Goal: Information Seeking & Learning: Learn about a topic

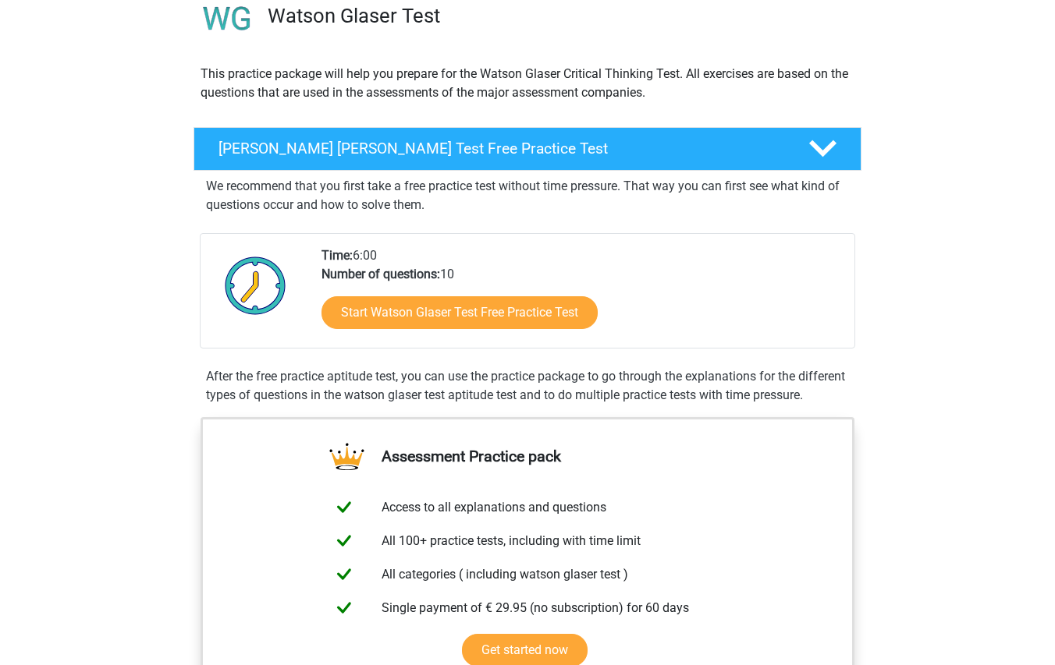
scroll to position [156, 0]
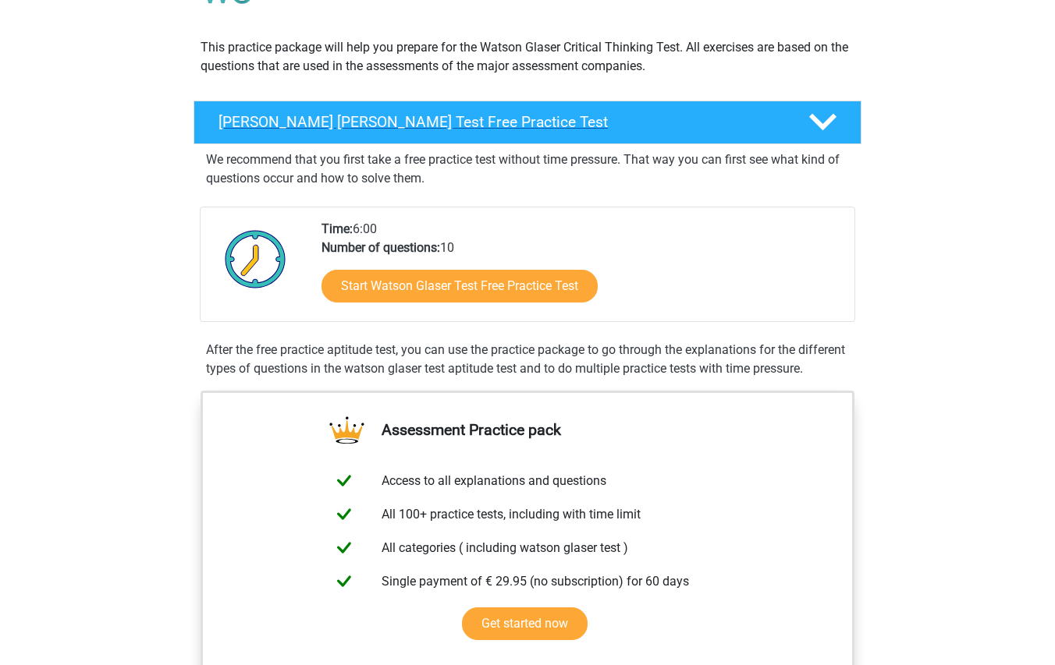
click at [788, 132] on div "[PERSON_NAME] [PERSON_NAME] Test Free Practice Test" at bounding box center [527, 123] width 668 height 44
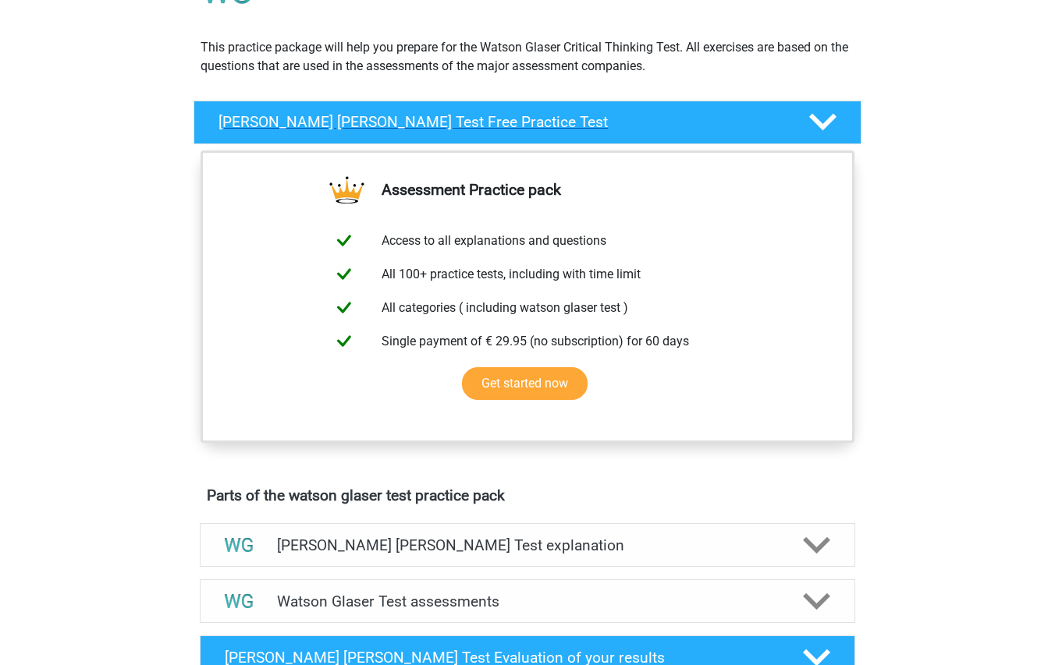
click at [788, 132] on div "[PERSON_NAME] [PERSON_NAME] Test Free Practice Test" at bounding box center [527, 123] width 668 height 44
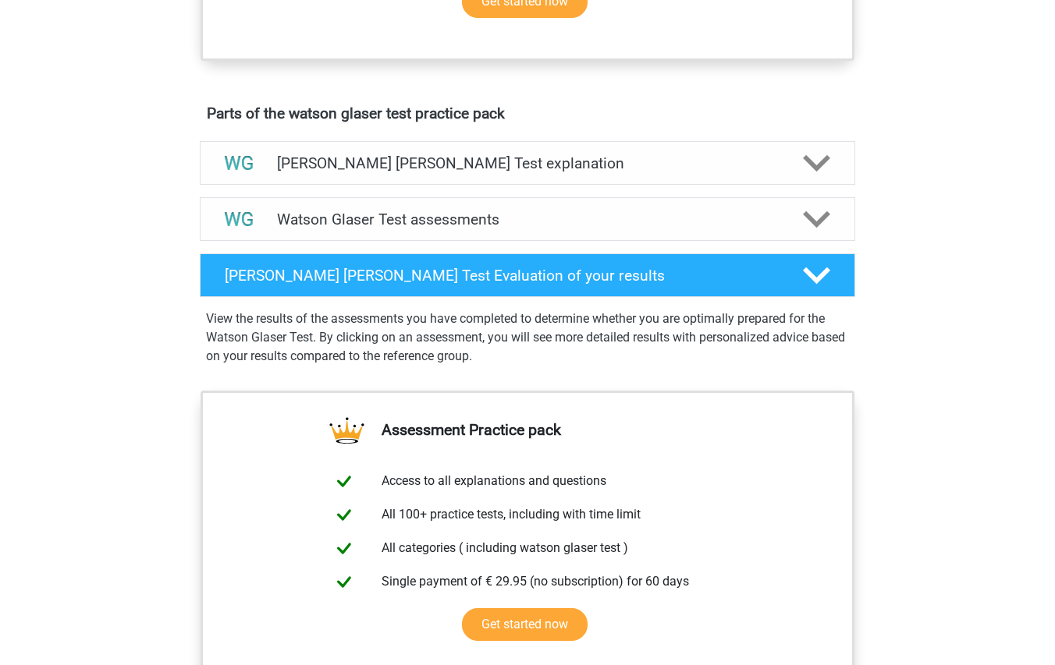
scroll to position [780, 0]
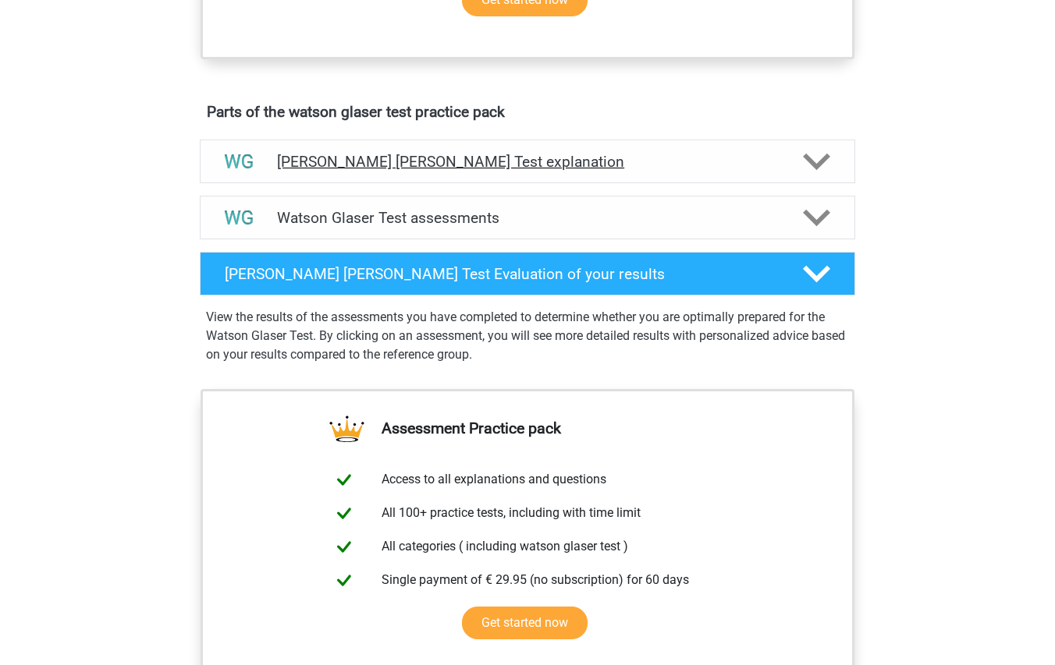
click at [700, 171] on h4 "[PERSON_NAME] [PERSON_NAME] Test explanation" at bounding box center [527, 162] width 501 height 18
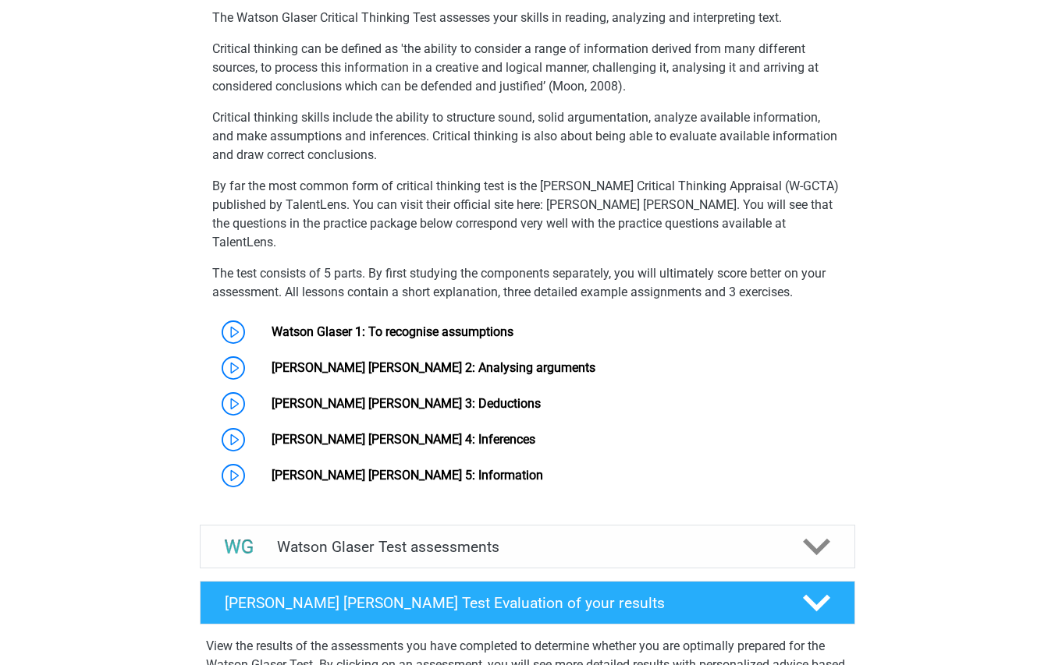
scroll to position [1014, 0]
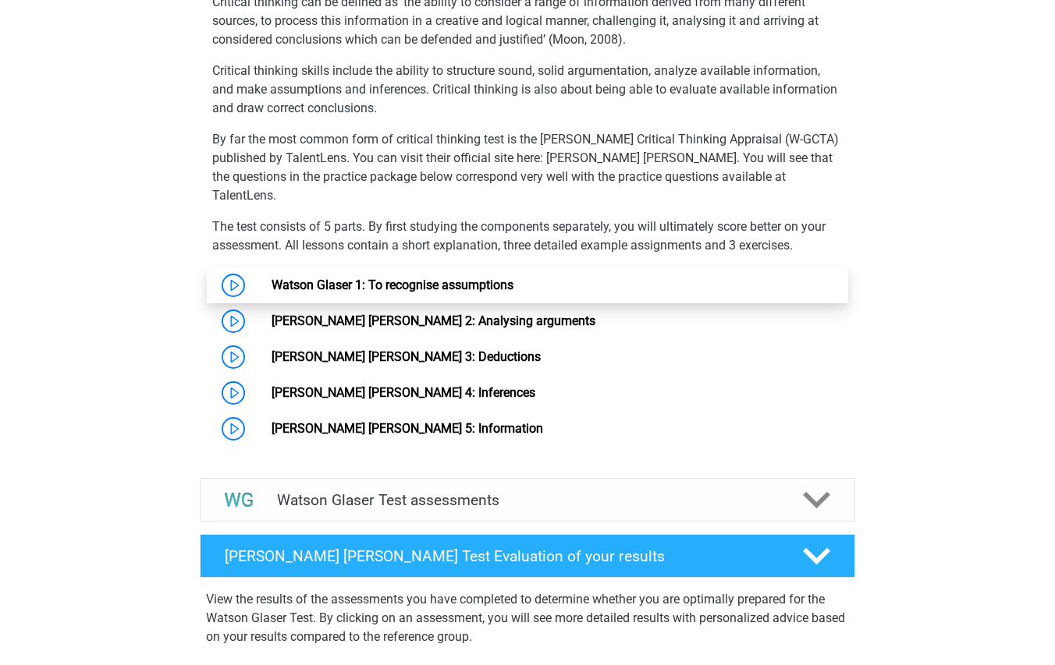
click at [469, 278] on link "Watson Glaser 1: To recognise assumptions" at bounding box center [392, 285] width 242 height 15
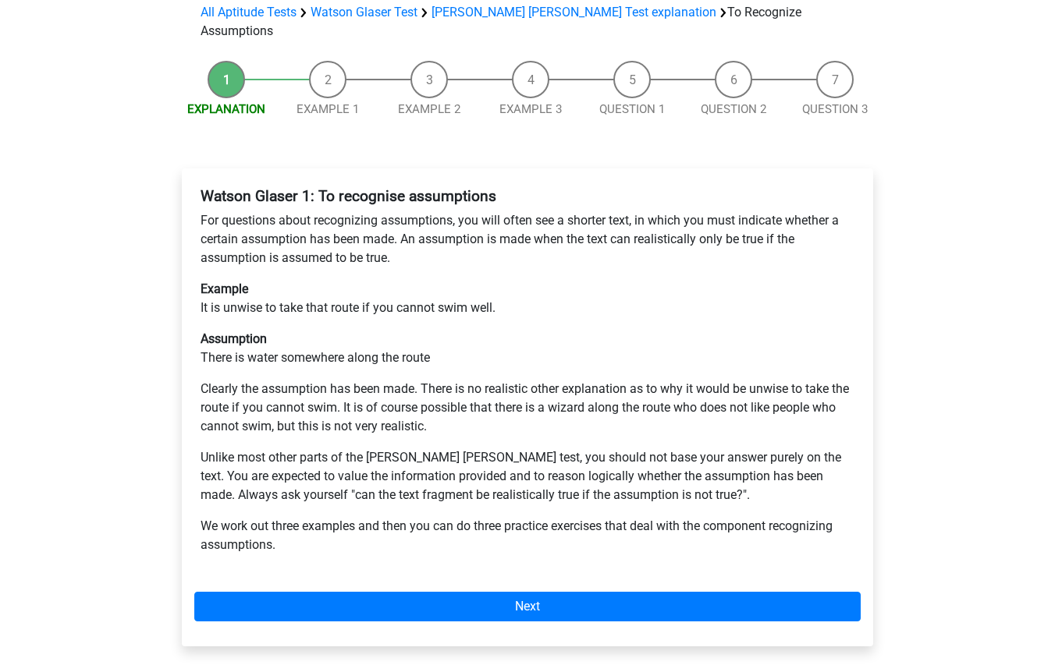
scroll to position [234, 0]
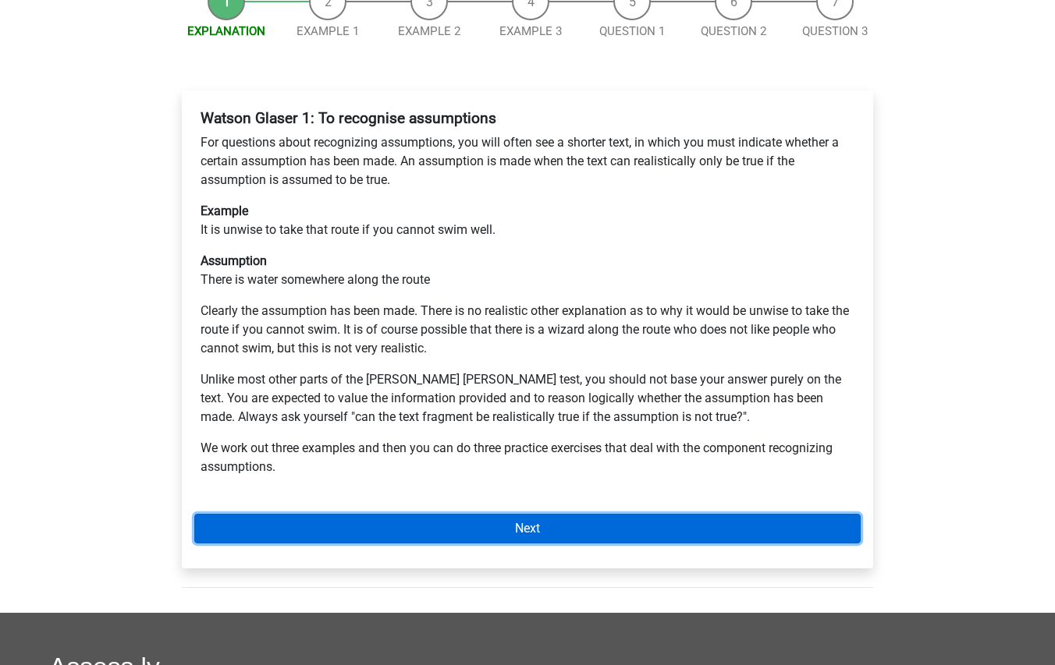
click at [616, 514] on link "Next" at bounding box center [527, 529] width 666 height 30
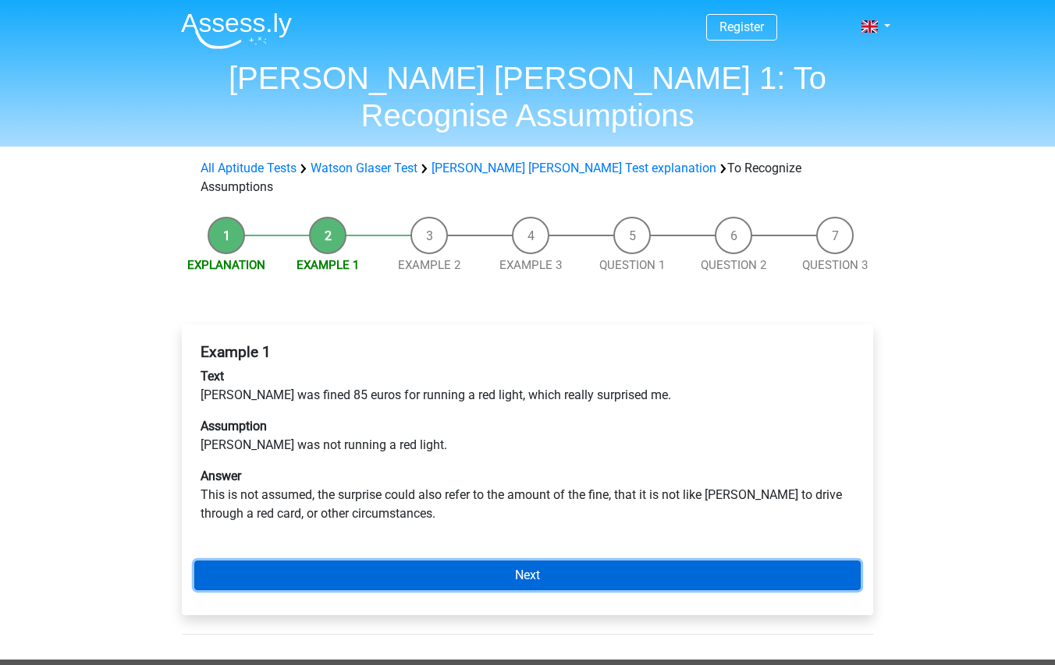
click at [631, 561] on link "Next" at bounding box center [527, 576] width 666 height 30
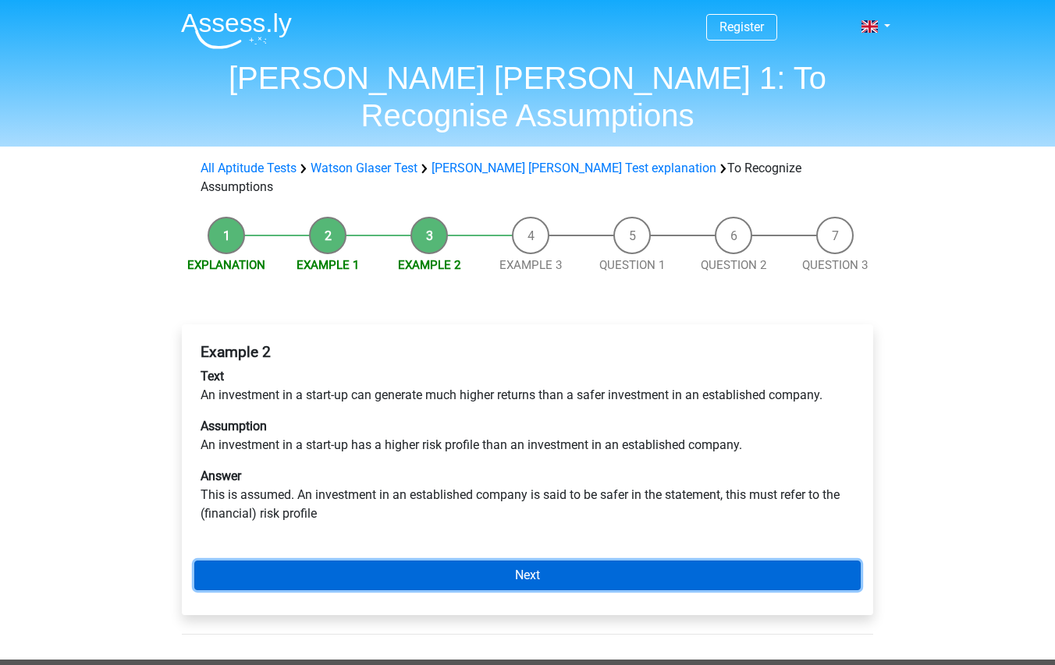
click at [537, 561] on link "Next" at bounding box center [527, 576] width 666 height 30
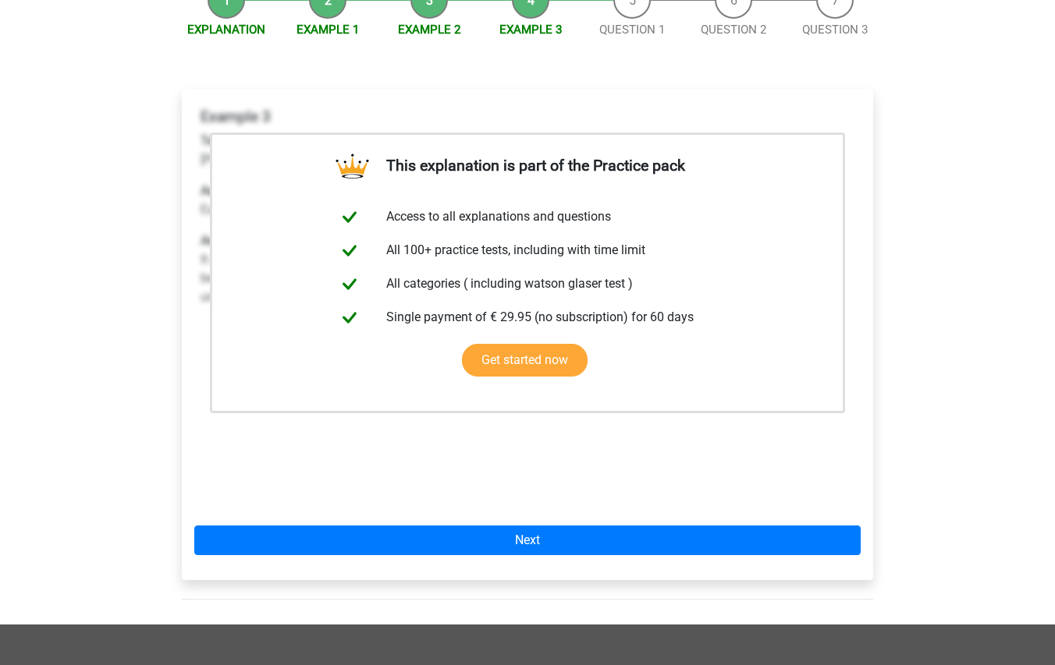
scroll to position [234, 0]
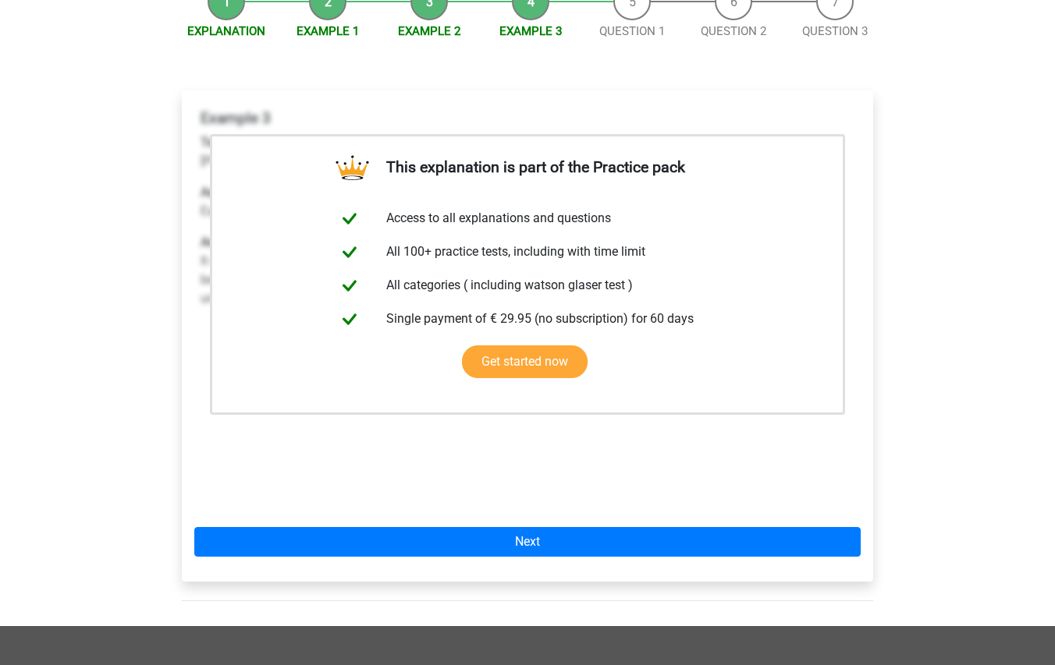
click at [659, 421] on div "Example 3 Text Chris should eat less chips to lose weight for the bike race in …" at bounding box center [527, 306] width 666 height 406
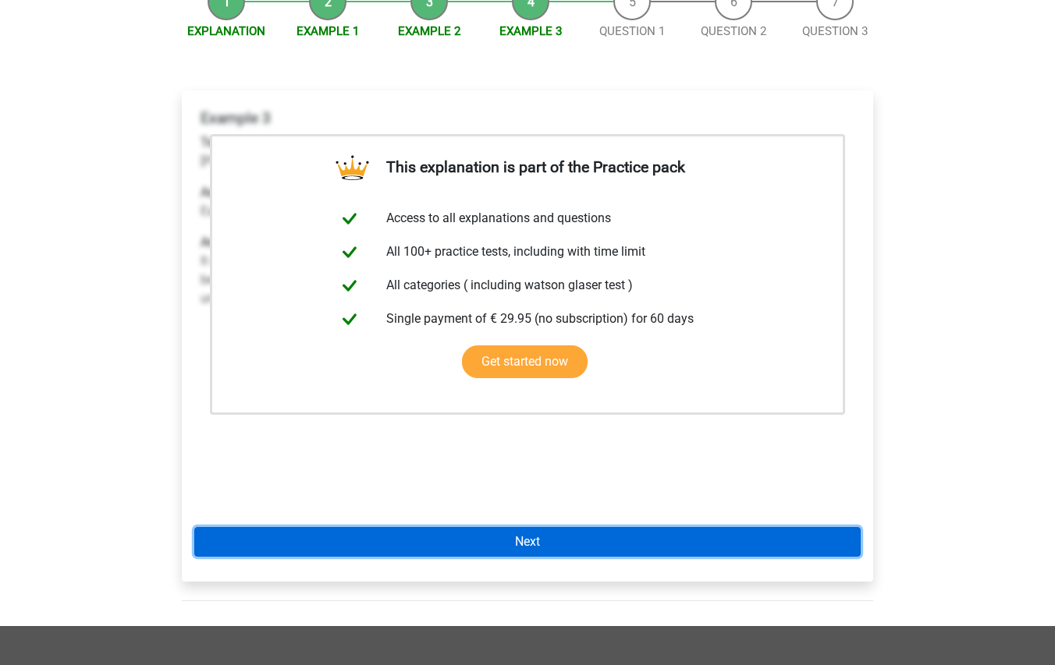
click at [612, 527] on link "Next" at bounding box center [527, 542] width 666 height 30
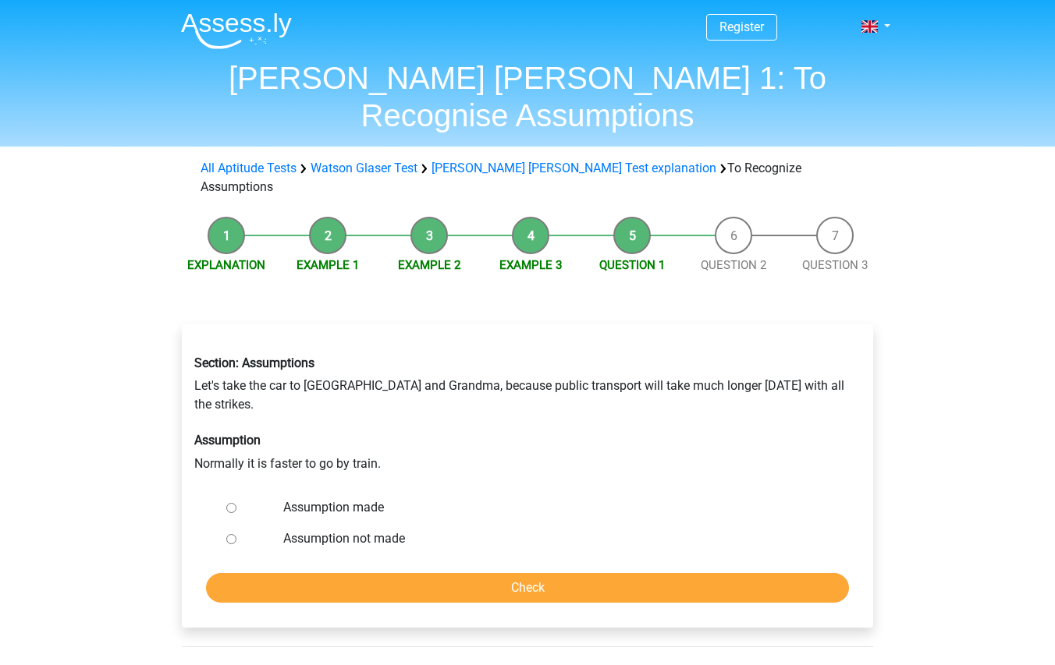
click at [231, 534] on input "Assumption not made" at bounding box center [231, 539] width 10 height 10
radio input "true"
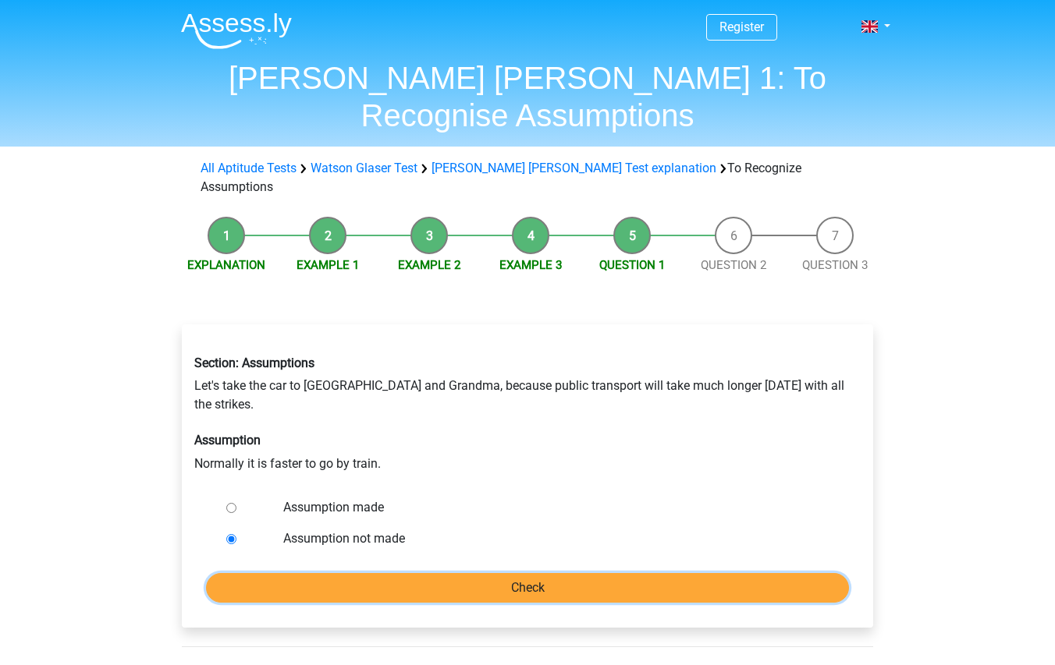
click at [454, 573] on input "Check" at bounding box center [527, 588] width 643 height 30
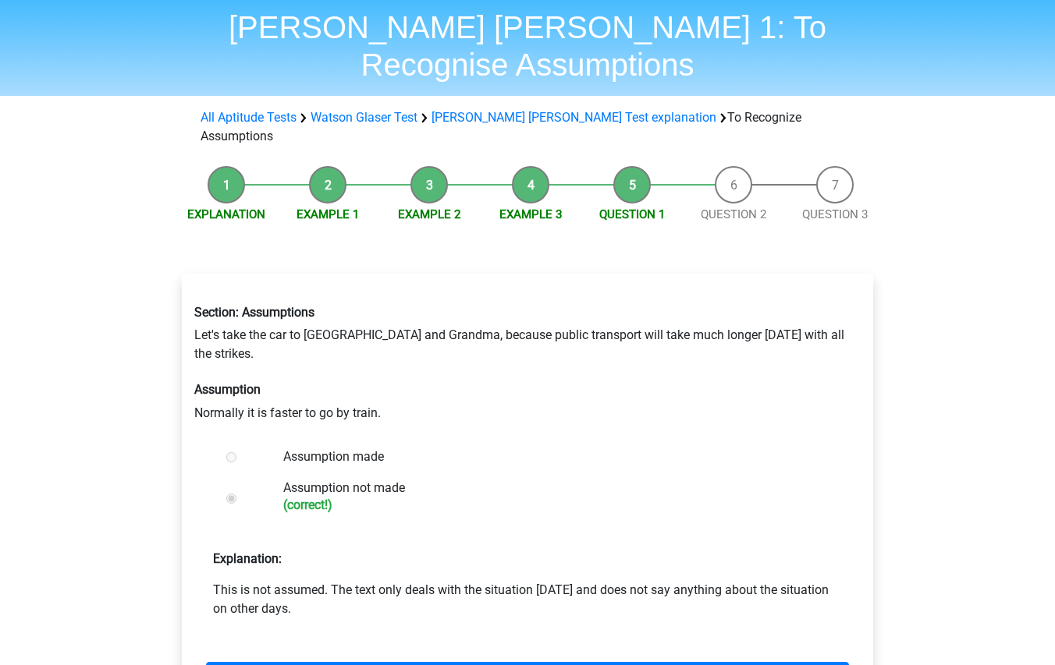
scroll to position [78, 0]
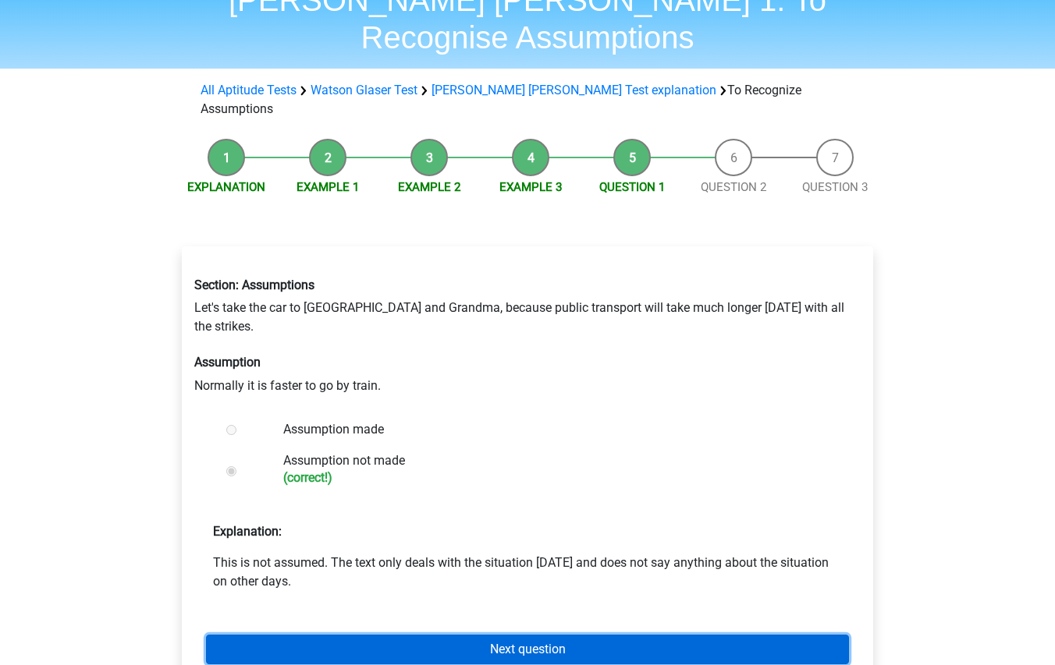
click at [552, 635] on link "Next question" at bounding box center [527, 650] width 643 height 30
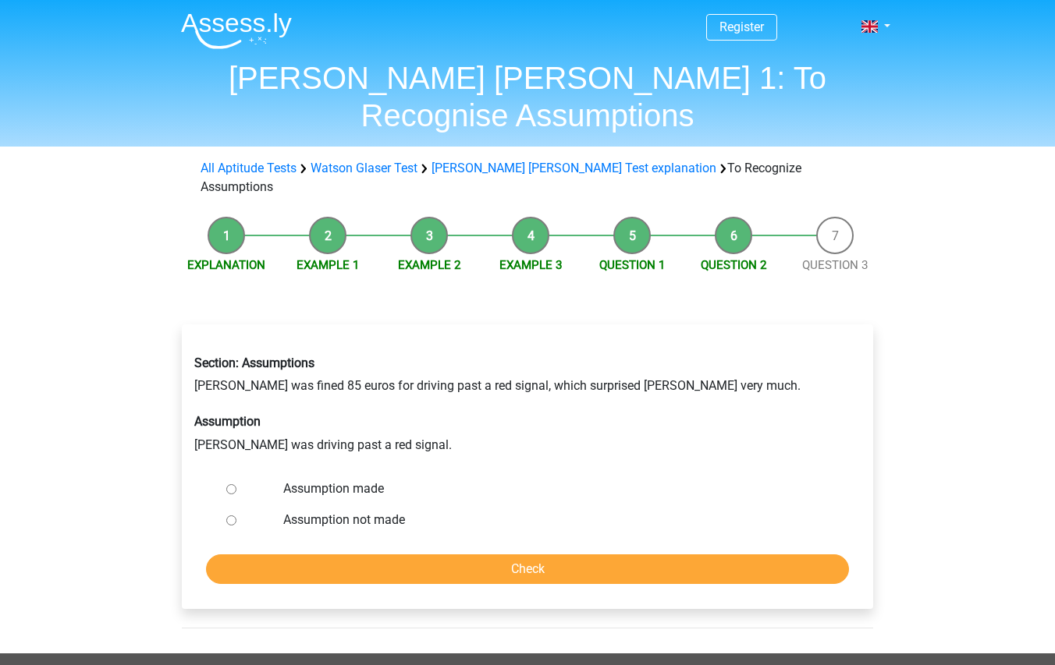
click at [228, 484] on input "Assumption made" at bounding box center [231, 489] width 10 height 10
radio input "true"
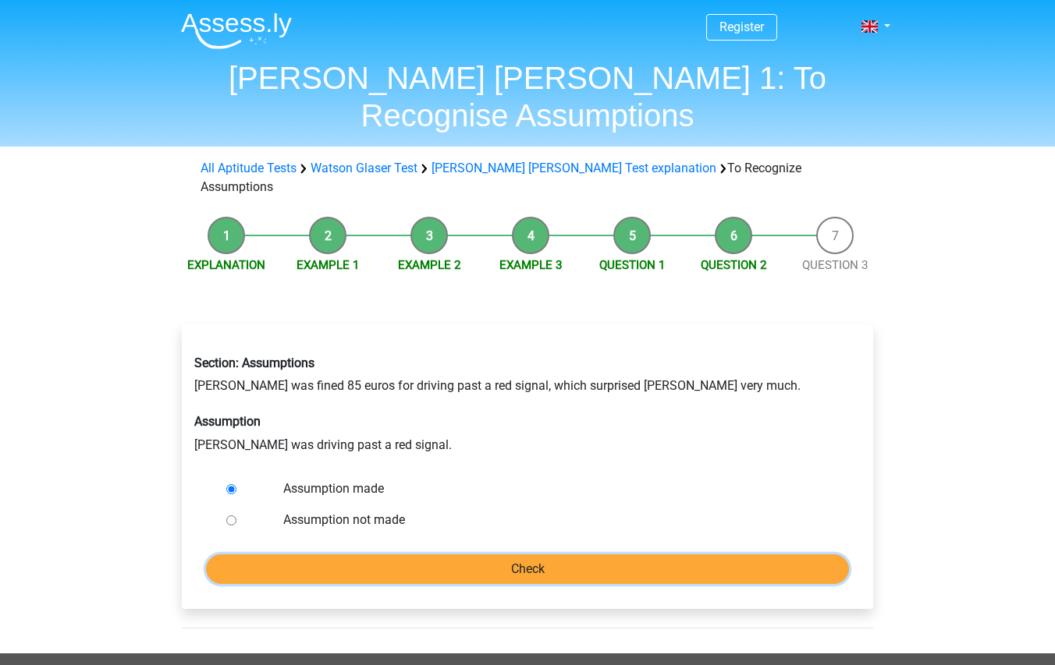
click at [497, 555] on input "Check" at bounding box center [527, 570] width 643 height 30
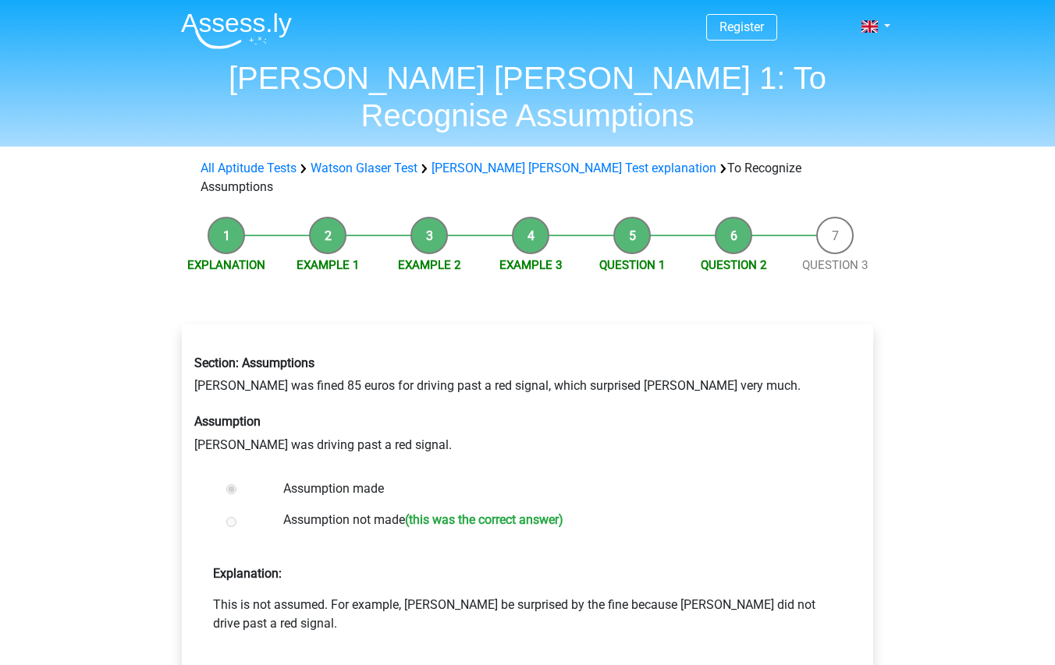
click at [244, 506] on div at bounding box center [245, 521] width 51 height 31
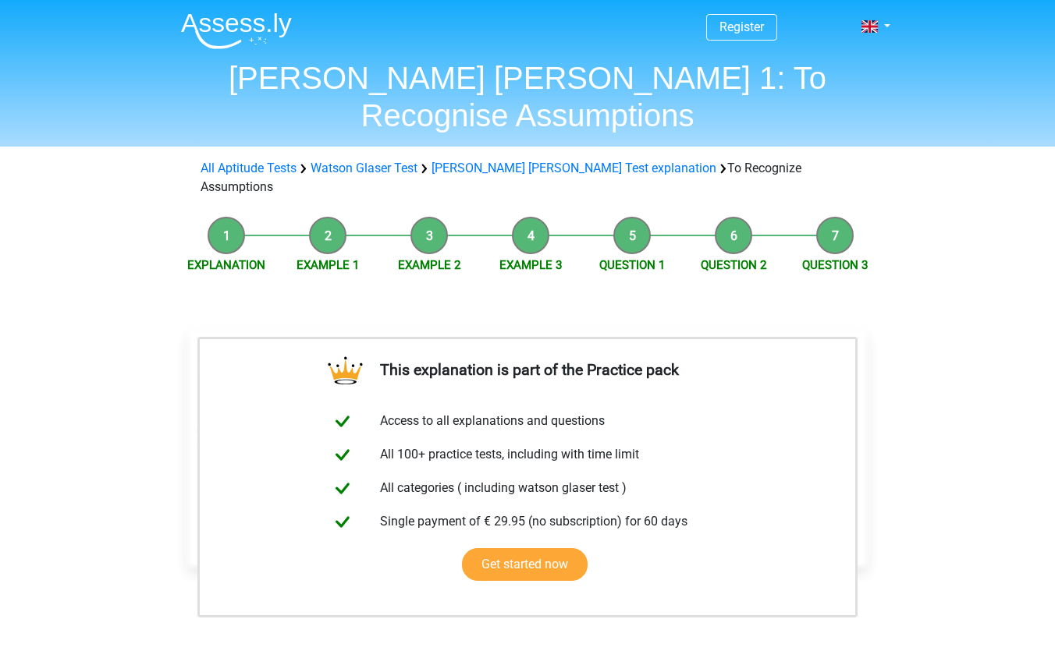
drag, startPoint x: 957, startPoint y: 305, endPoint x: 898, endPoint y: 219, distance: 104.3
click at [957, 302] on div "Register Nederlands English" at bounding box center [527, 605] width 1055 height 1210
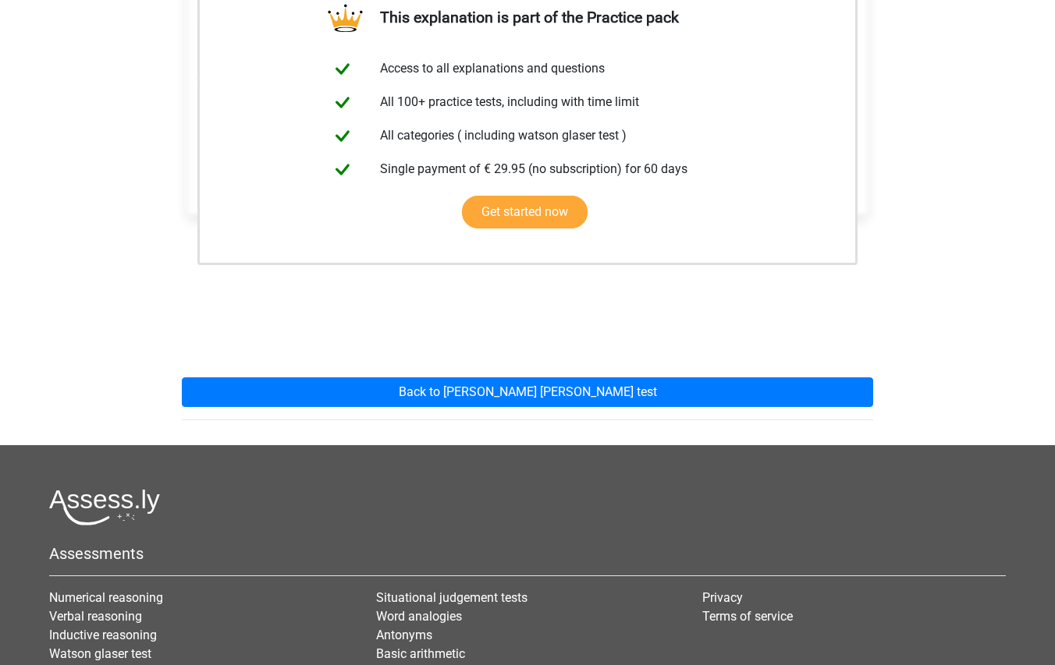
scroll to position [78, 0]
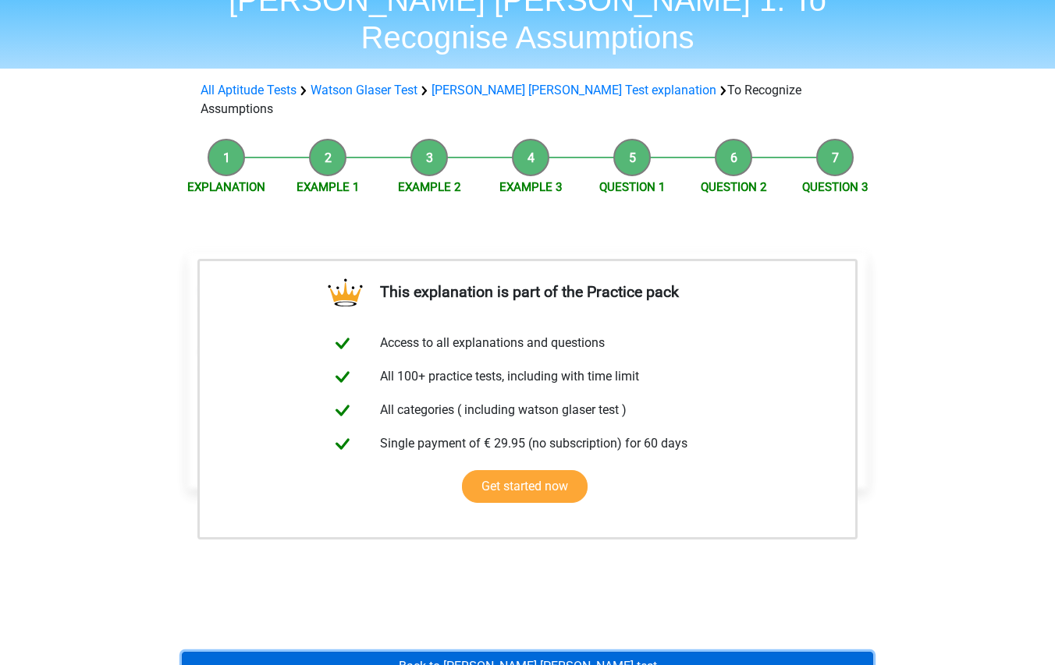
click at [583, 652] on link "Back to watson glaser test" at bounding box center [527, 667] width 691 height 30
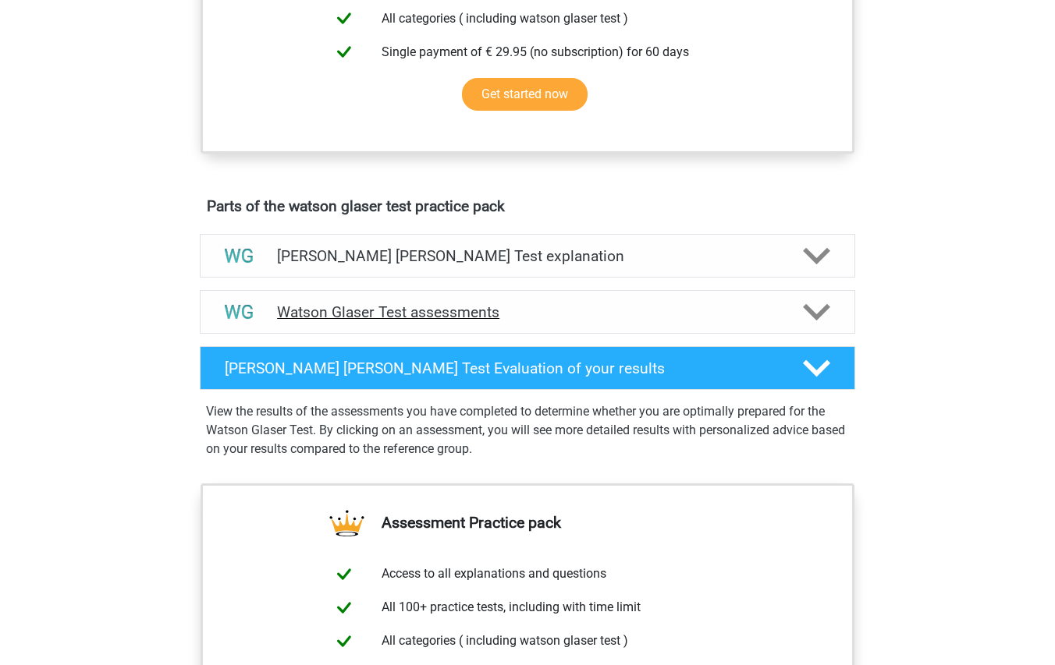
scroll to position [702, 0]
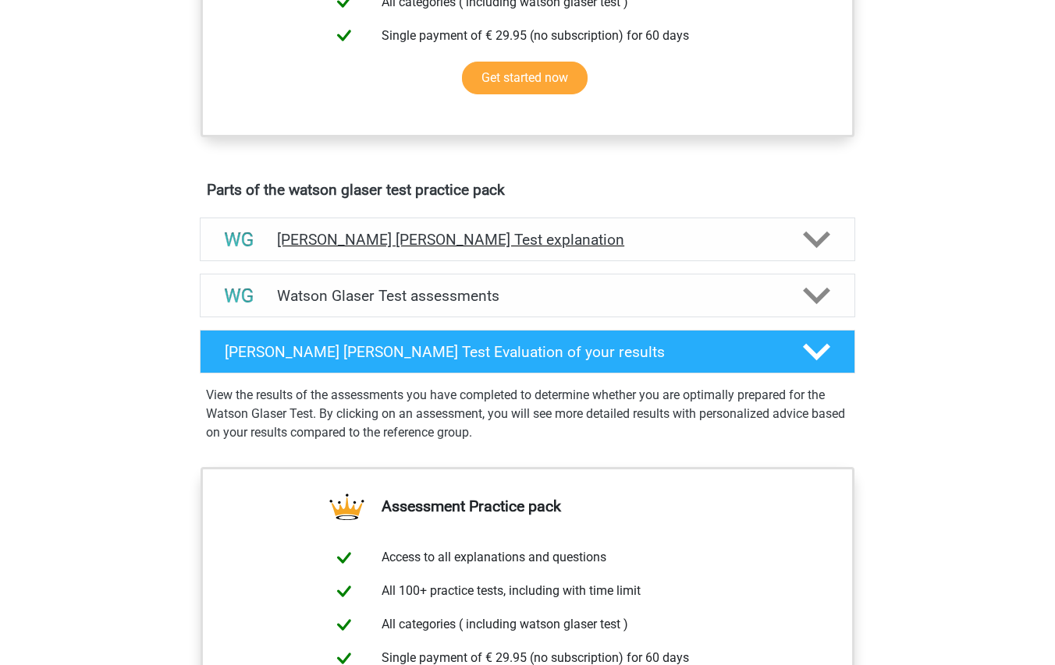
click at [587, 249] on h4 "[PERSON_NAME] [PERSON_NAME] Test explanation" at bounding box center [527, 240] width 501 height 18
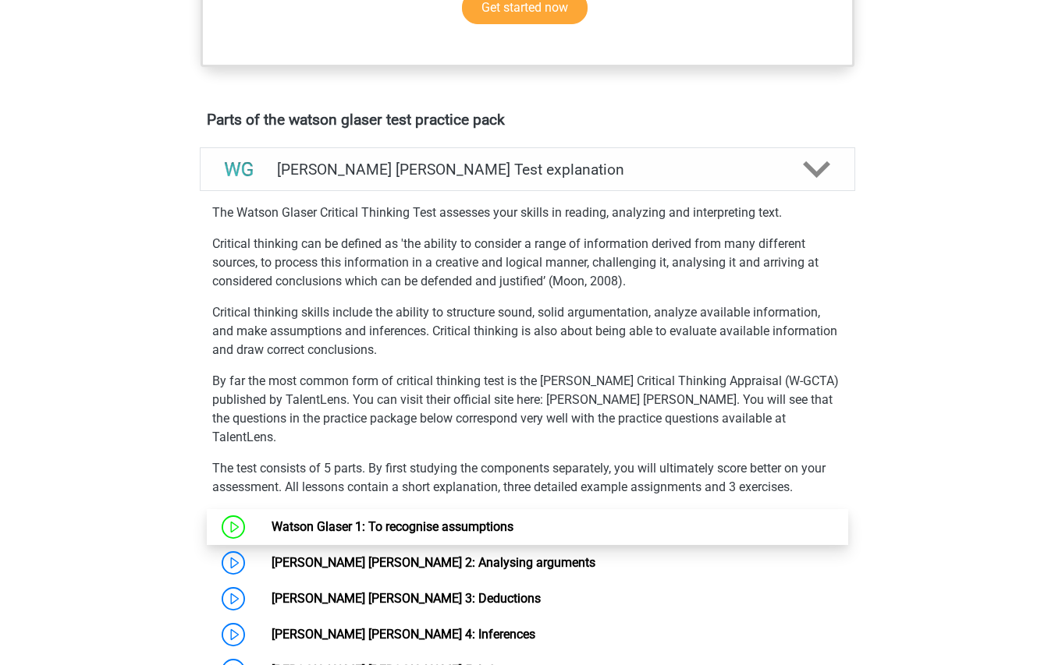
scroll to position [936, 0]
